Goal: Transaction & Acquisition: Purchase product/service

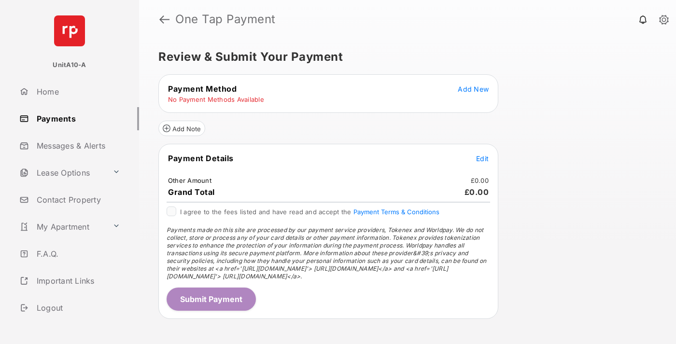
click at [473, 89] on span "Add New" at bounding box center [473, 89] width 31 height 8
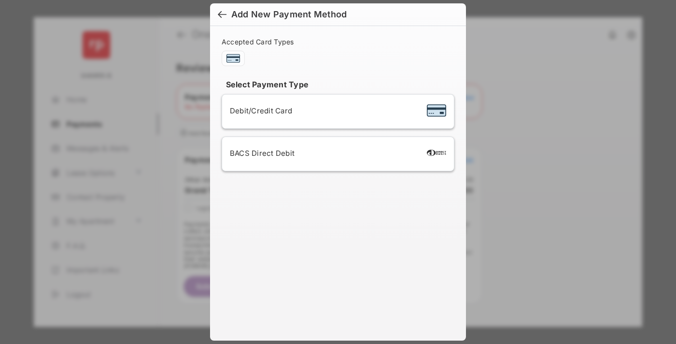
click at [258, 111] on span "Debit/Credit Card" at bounding box center [261, 110] width 62 height 9
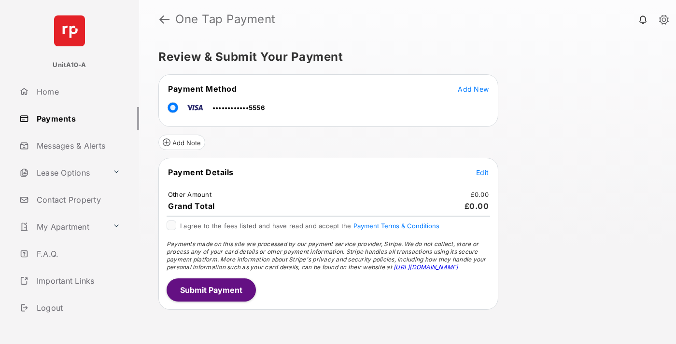
click at [482, 172] on span "Edit" at bounding box center [482, 172] width 13 height 8
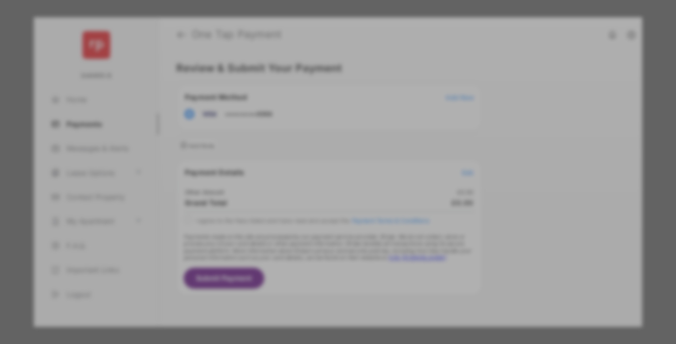
type input "***"
click at [305, 244] on button "Save" at bounding box center [305, 254] width 48 height 23
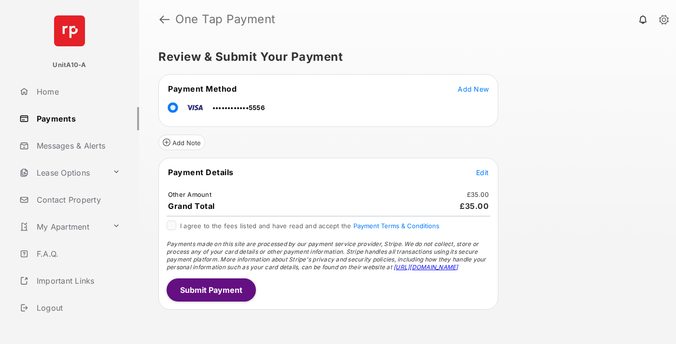
click at [210, 290] on button "Submit Payment" at bounding box center [211, 290] width 89 height 23
